Goal: Task Accomplishment & Management: Manage account settings

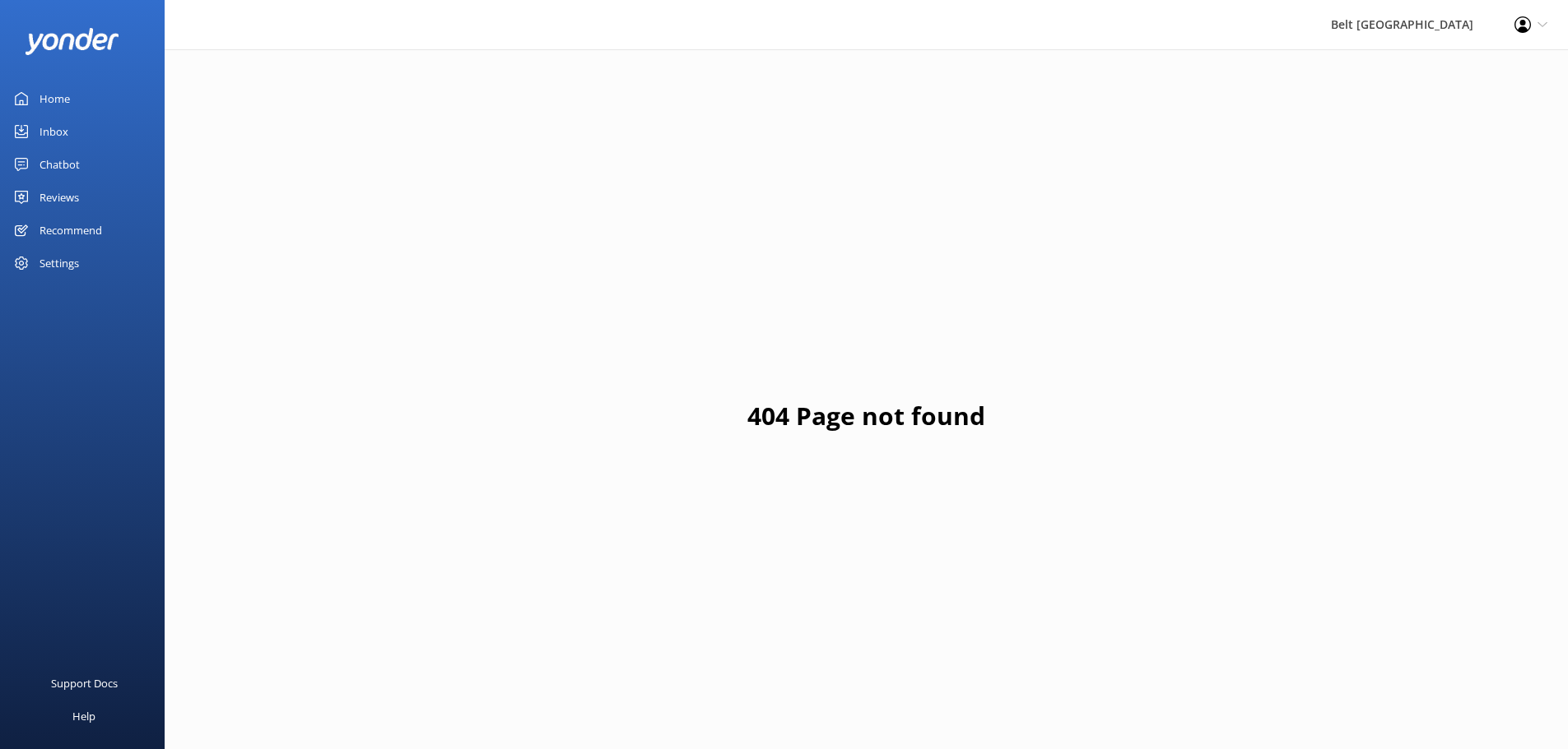
click at [40, 192] on div "Reviews" at bounding box center [59, 198] width 39 height 32
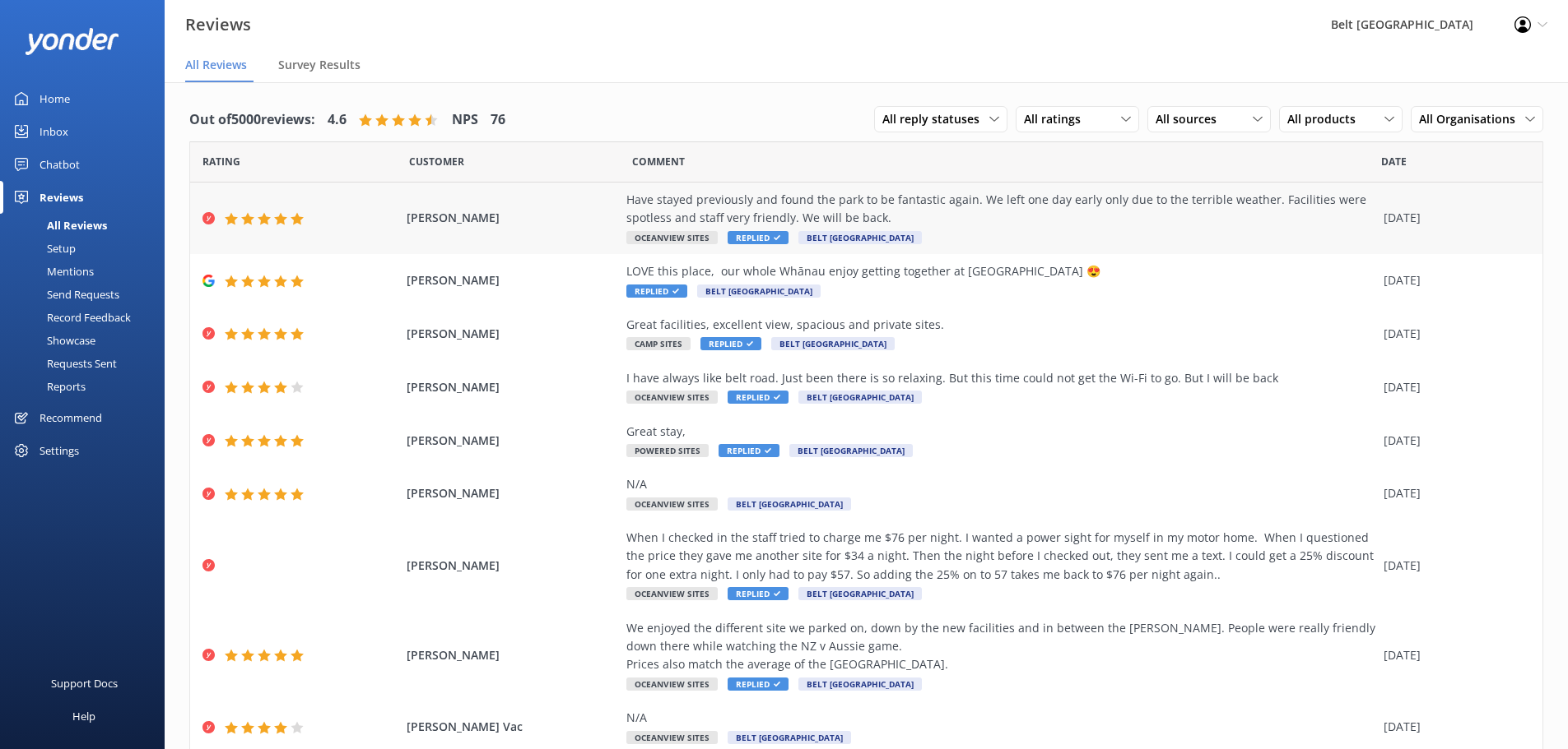
click at [809, 214] on div "Have stayed previously and found the park to be fantastic again. We left one da…" at bounding box center [1000, 209] width 748 height 37
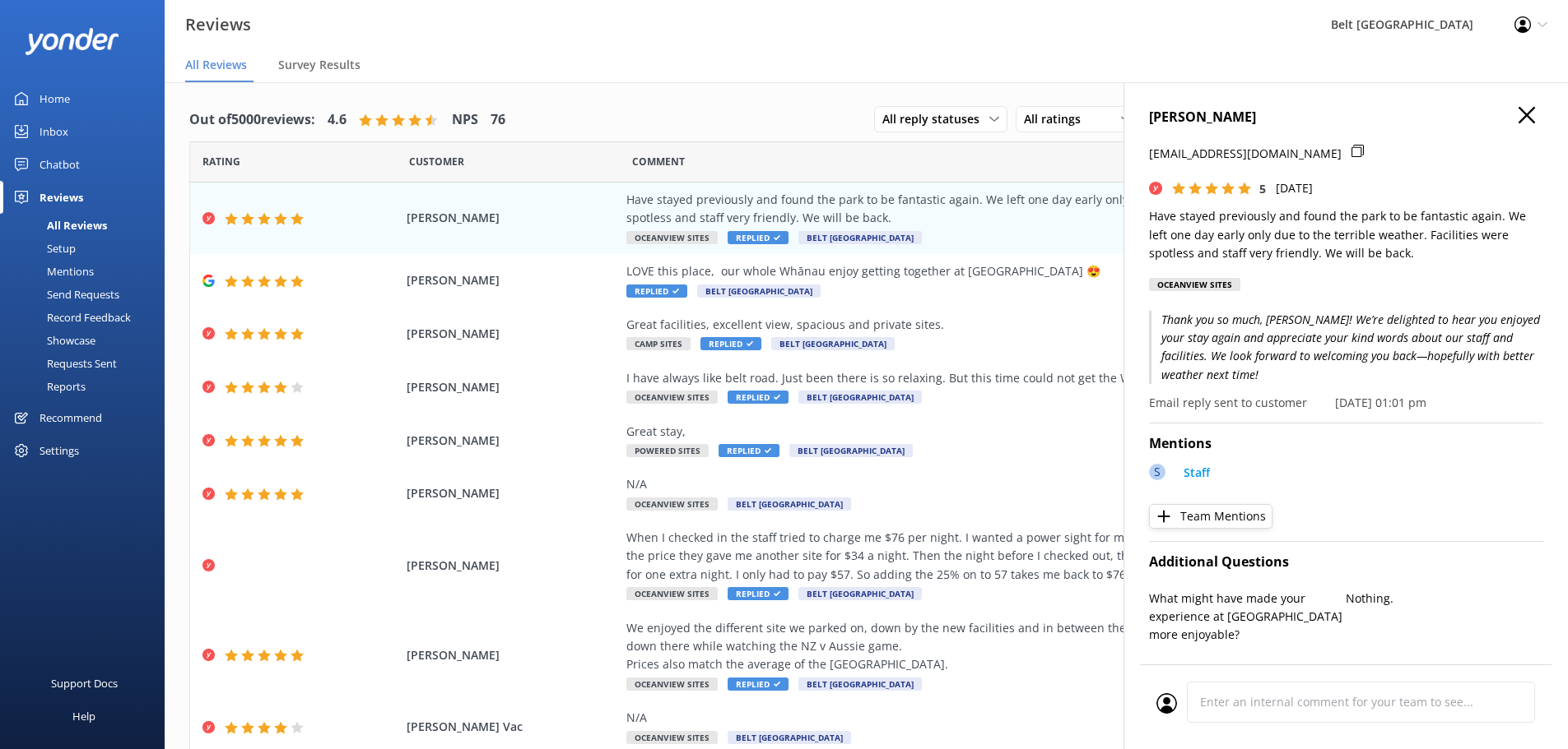
click at [1518, 121] on icon "button" at bounding box center [1526, 115] width 16 height 16
